Goal: Task Accomplishment & Management: Use online tool/utility

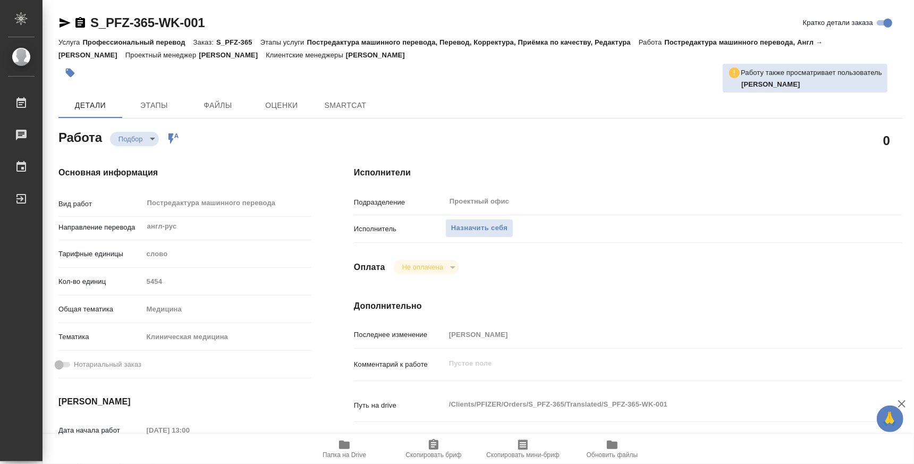
type textarea "x"
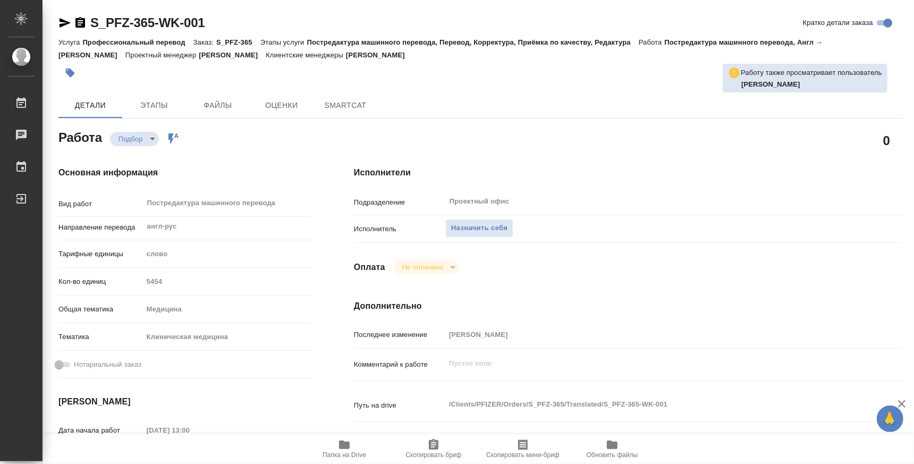
type textarea "x"
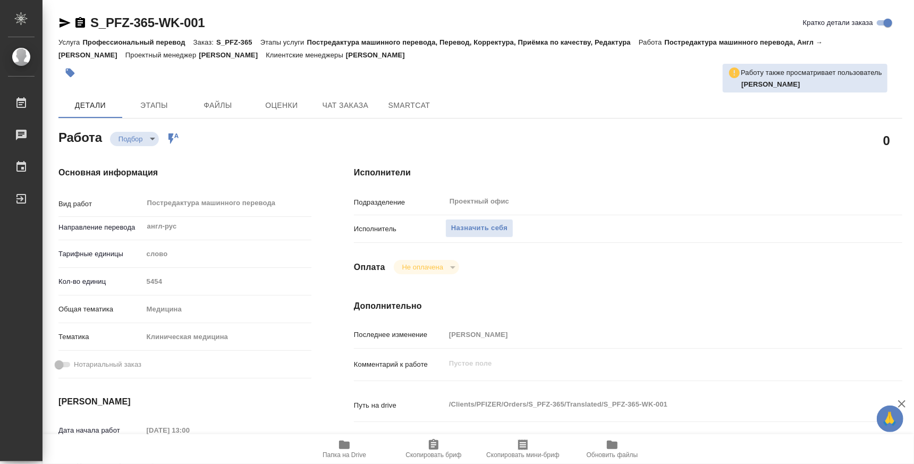
click at [352, 457] on span "Папка на Drive" at bounding box center [344, 454] width 44 height 7
type textarea "x"
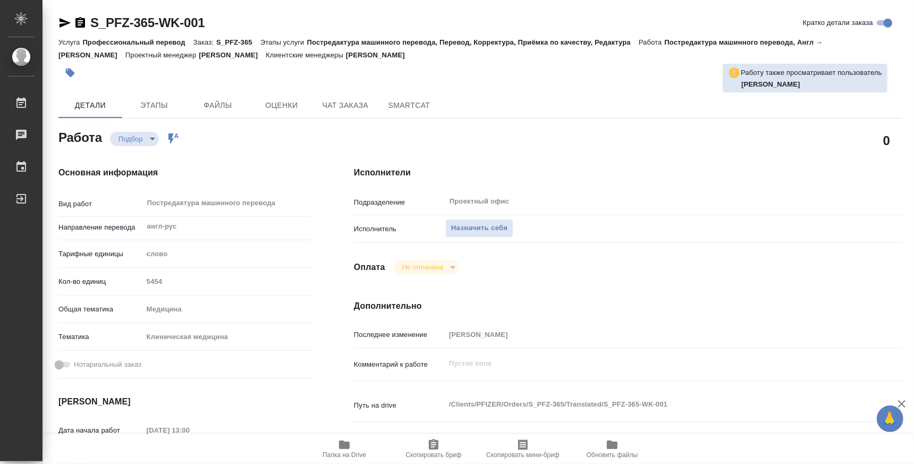
type textarea "x"
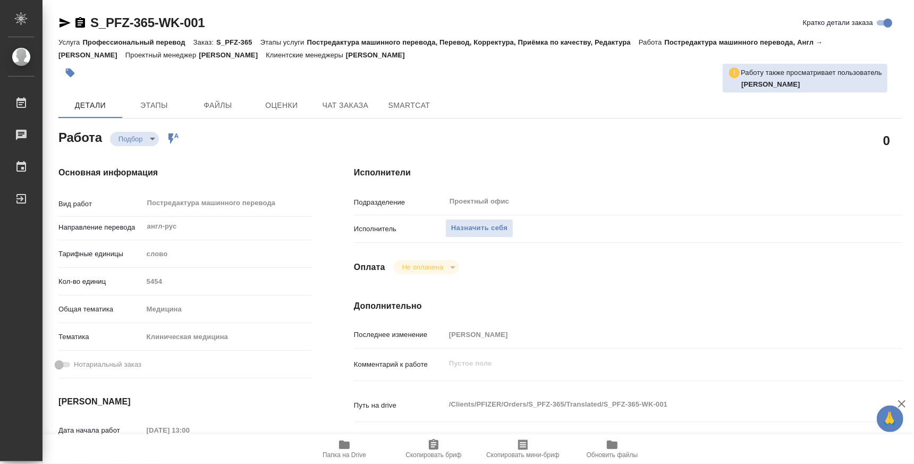
type textarea "x"
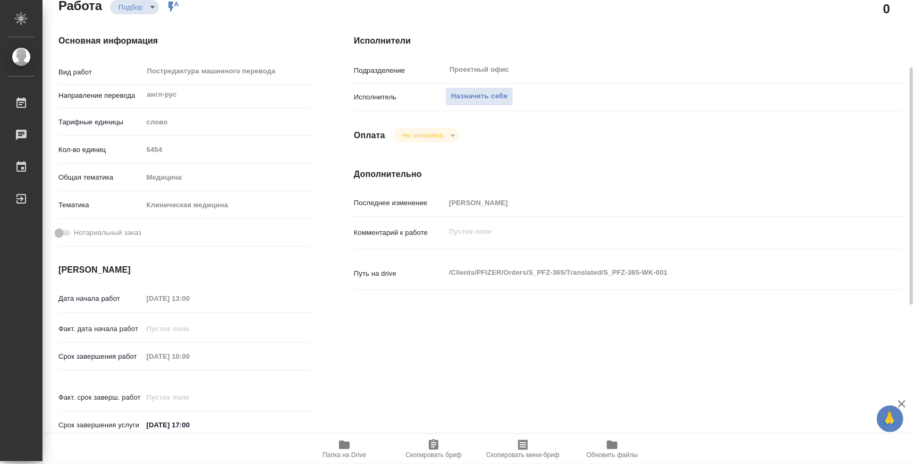
scroll to position [198, 0]
